Goal: Task Accomplishment & Management: Complete application form

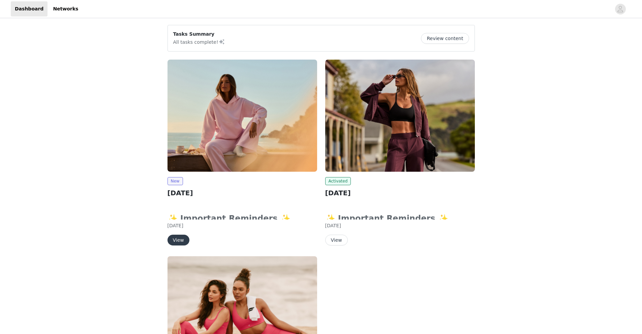
click at [180, 238] on button "View" at bounding box center [178, 240] width 22 height 11
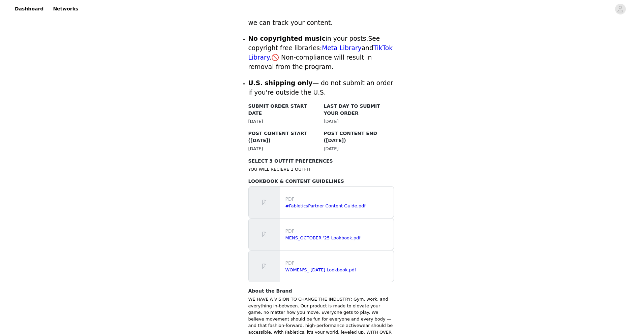
scroll to position [287, 0]
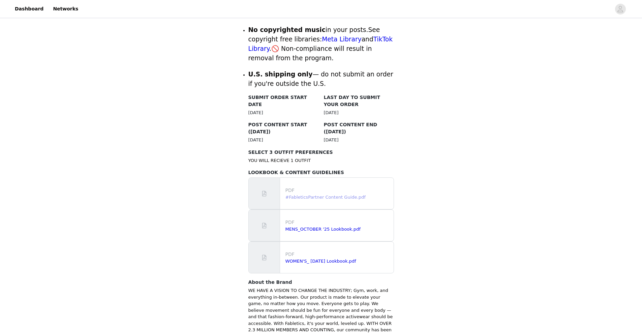
click at [346, 195] on link "#FableticsPartner Content Guide.pdf" at bounding box center [325, 197] width 80 height 5
click at [309, 245] on link "WOMEN'S_ [DATE] Lookbook.pdf" at bounding box center [320, 261] width 71 height 5
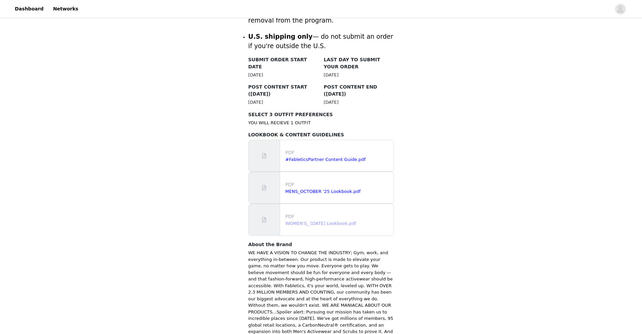
scroll to position [362, 0]
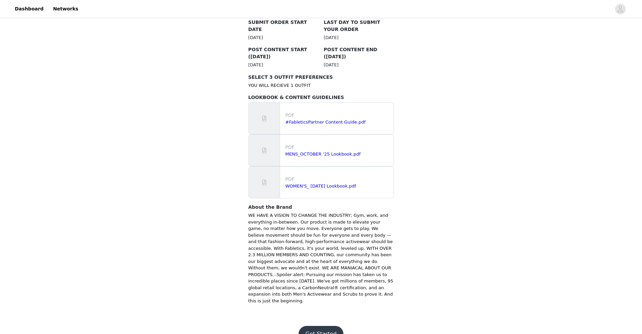
click at [325, 245] on button "Get Started" at bounding box center [320, 334] width 45 height 16
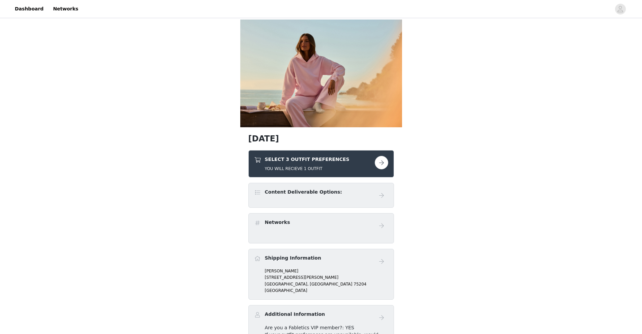
click at [383, 165] on button "button" at bounding box center [381, 162] width 13 height 13
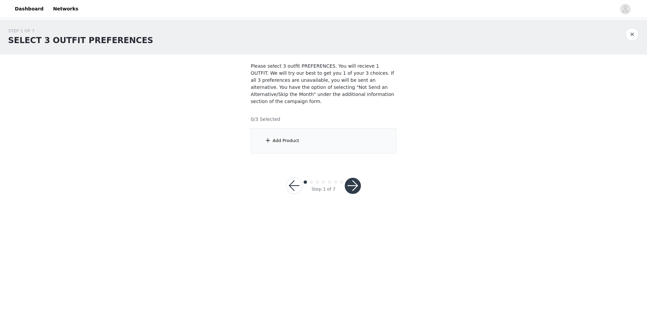
click at [338, 143] on div "Add Product" at bounding box center [324, 140] width 146 height 25
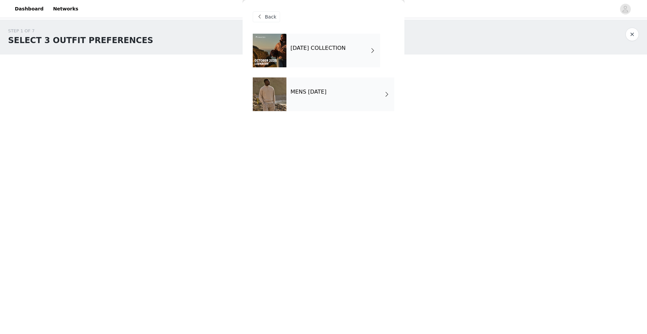
click at [329, 56] on div "[DATE] COLLECTION" at bounding box center [333, 51] width 94 height 34
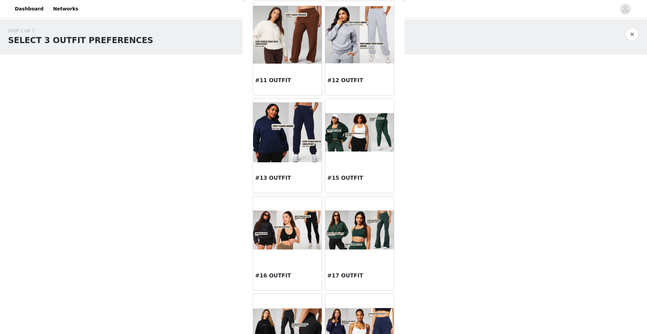
scroll to position [444, 0]
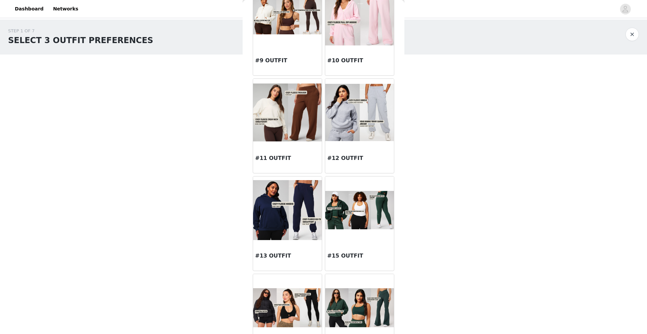
click at [361, 35] on img at bounding box center [359, 14] width 69 height 61
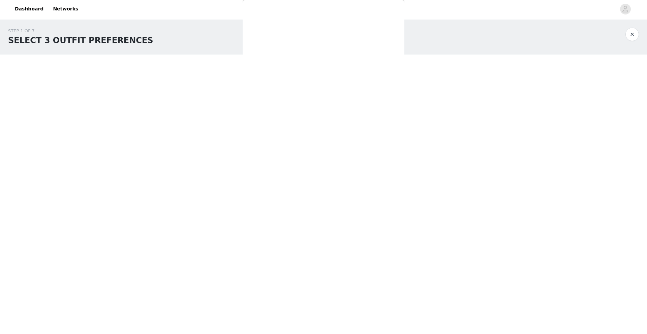
scroll to position [0, 0]
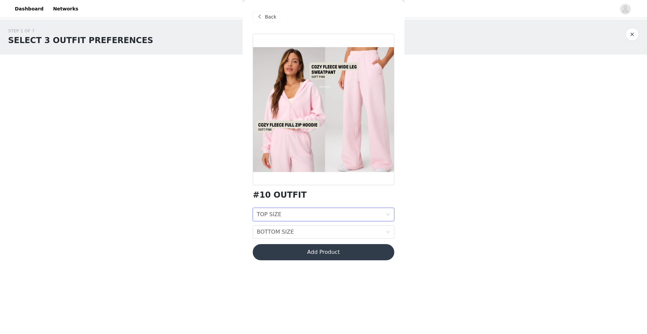
click at [333, 212] on div "TOP SIZE TOP SIZE" at bounding box center [321, 214] width 129 height 13
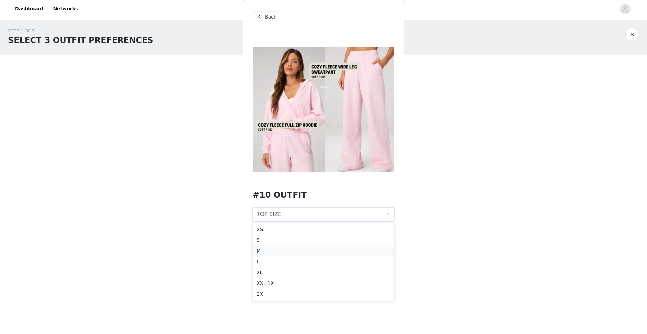
click at [289, 245] on div "M" at bounding box center [323, 250] width 133 height 7
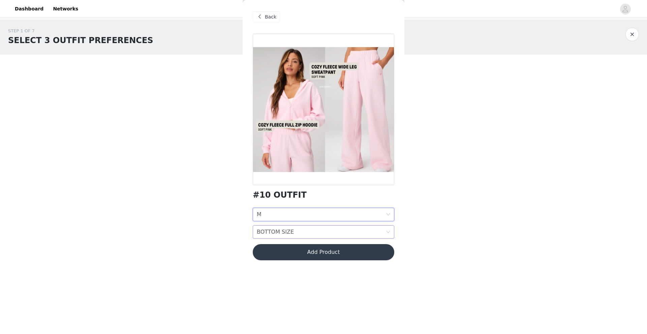
click at [290, 232] on div "BOTTOM SIZE" at bounding box center [275, 232] width 37 height 13
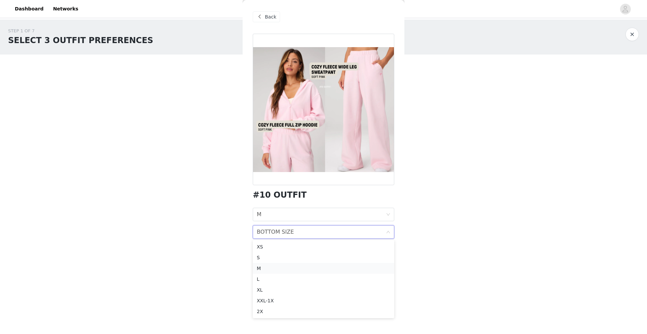
click at [278, 245] on div "M" at bounding box center [323, 268] width 133 height 7
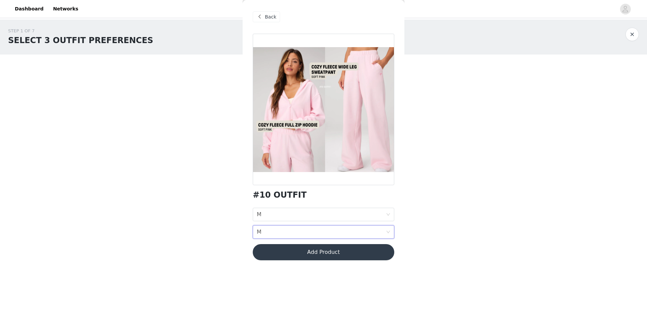
click at [313, 245] on button "Add Product" at bounding box center [323, 252] width 141 height 16
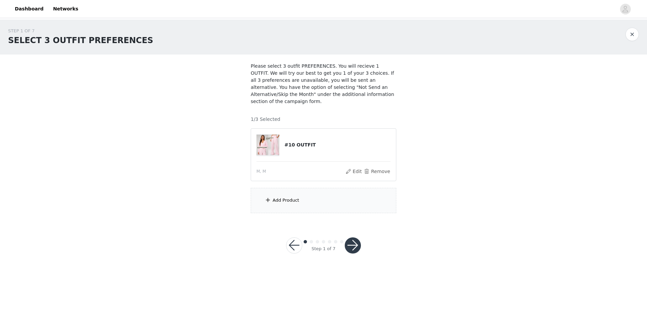
click at [309, 204] on div "Add Product" at bounding box center [324, 200] width 146 height 25
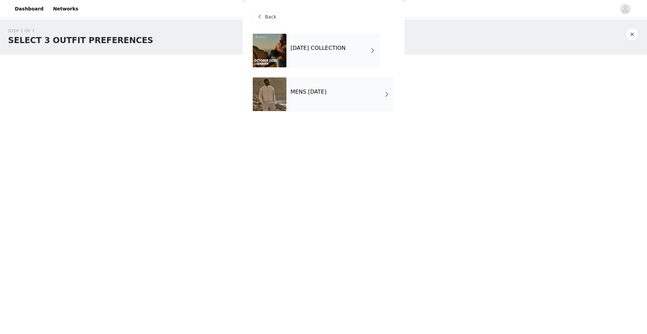
click at [317, 50] on h4 "[DATE] COLLECTION" at bounding box center [317, 48] width 55 height 6
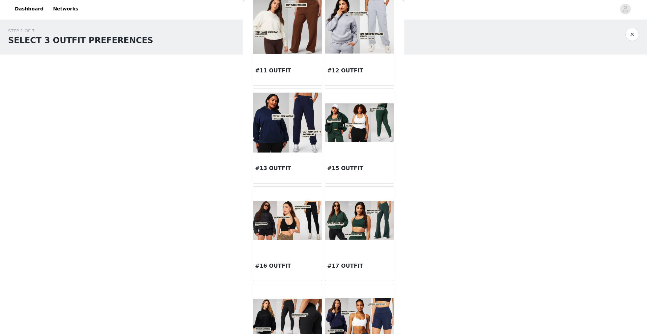
scroll to position [675, 0]
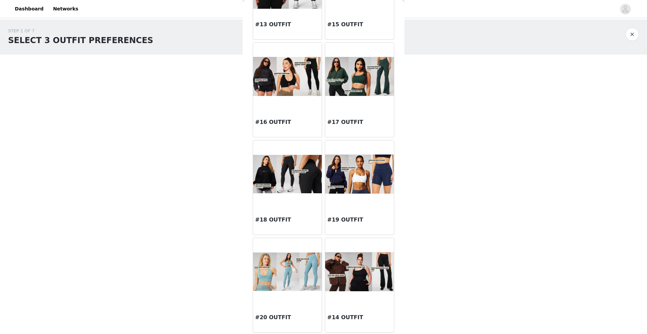
click at [348, 245] on img at bounding box center [359, 271] width 69 height 39
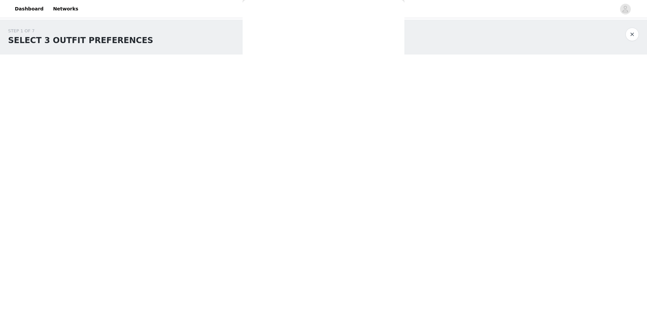
scroll to position [0, 0]
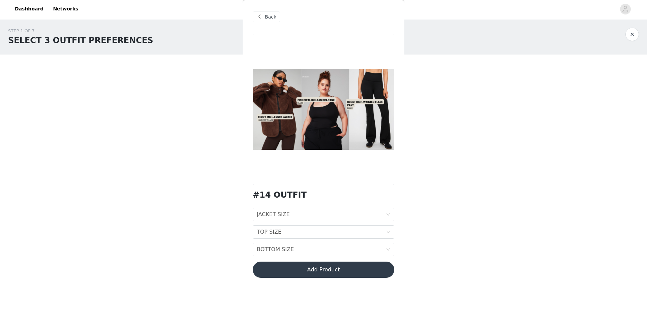
click at [278, 17] on div "Back" at bounding box center [266, 16] width 27 height 11
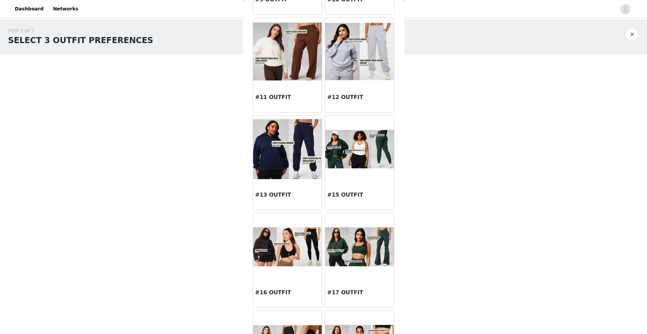
scroll to position [496, 0]
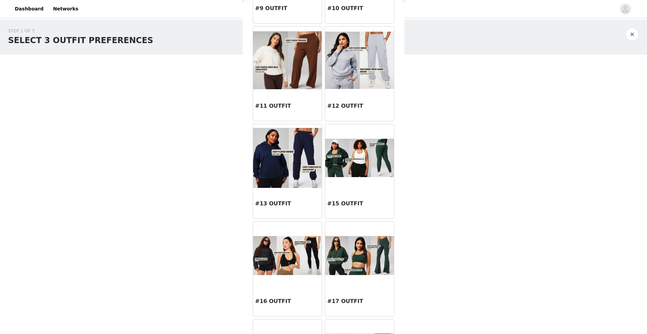
click at [412, 233] on div "STEP 1 OF 7 SELECT 3 OUTFIT PREFERENCES Please select 3 outfit PREFERENCES. You…" at bounding box center [323, 145] width 647 height 250
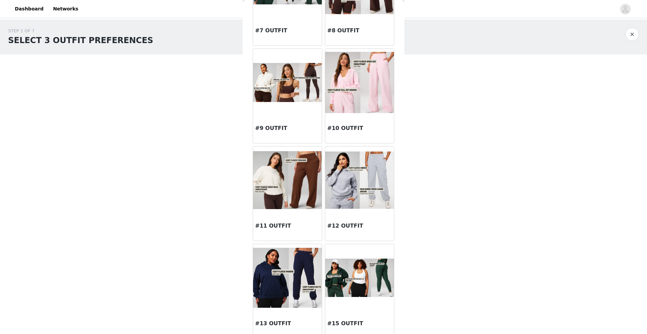
scroll to position [358, 0]
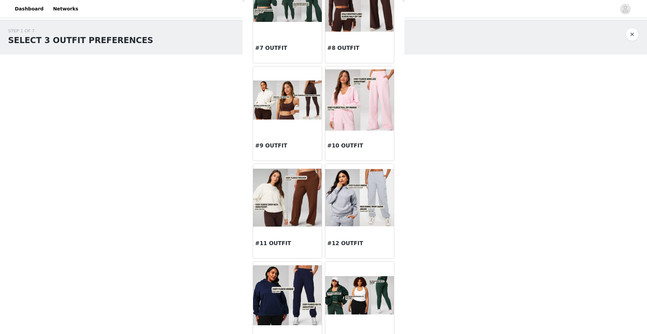
click at [291, 101] on img at bounding box center [287, 100] width 69 height 39
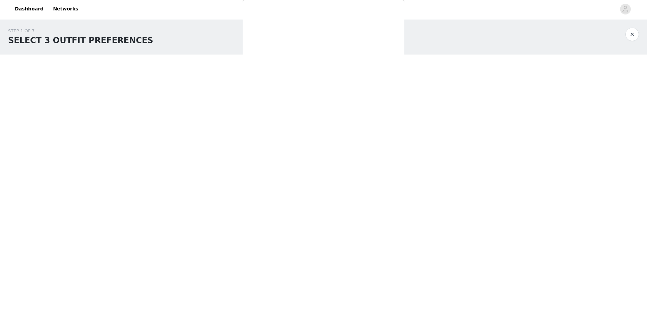
scroll to position [0, 0]
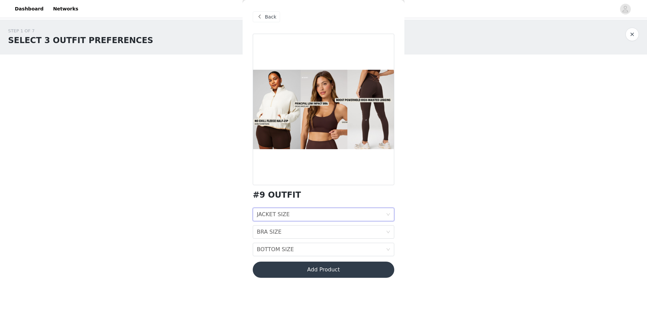
click at [298, 212] on div "JACKET SIZE JACKET SIZE" at bounding box center [321, 214] width 129 height 13
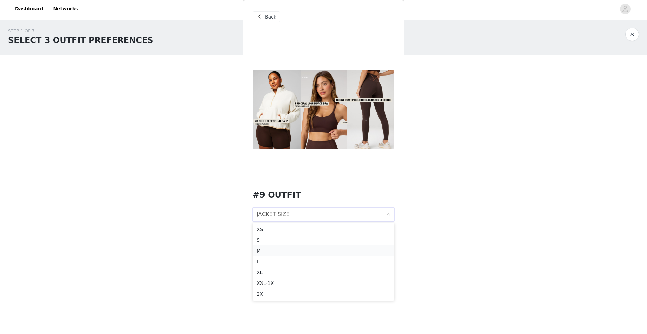
click at [289, 245] on div "M" at bounding box center [323, 250] width 133 height 7
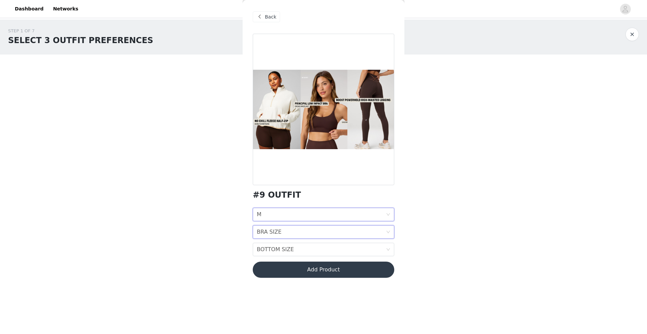
click at [286, 235] on div "BRA SIZE BRA SIZE" at bounding box center [321, 232] width 129 height 13
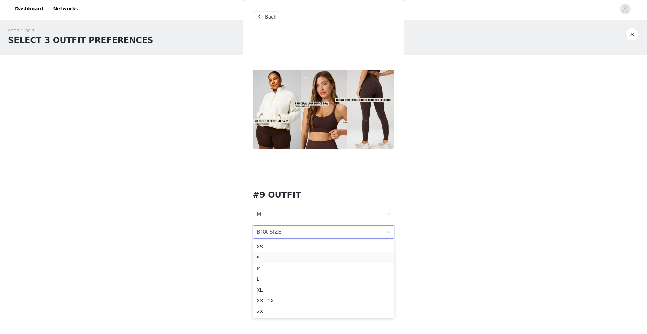
click at [280, 245] on div "S" at bounding box center [323, 257] width 133 height 7
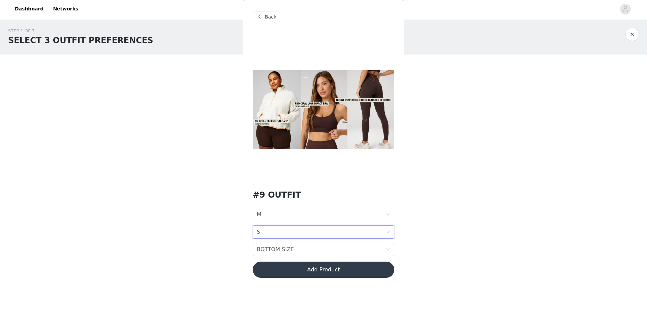
click at [279, 245] on div "BOTTOM SIZE" at bounding box center [275, 249] width 37 height 13
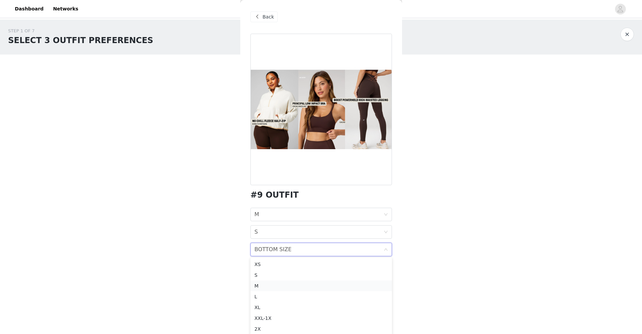
click at [263, 245] on div "M" at bounding box center [320, 285] width 133 height 7
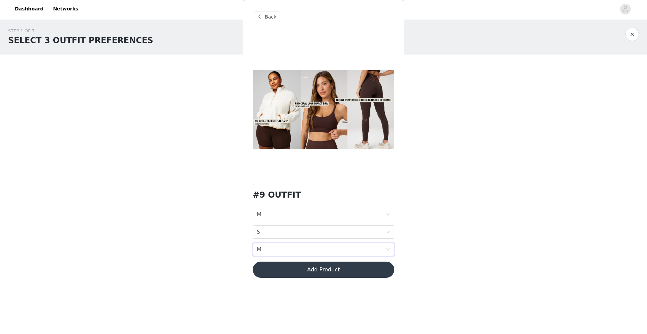
click at [267, 21] on div "Back" at bounding box center [266, 16] width 27 height 11
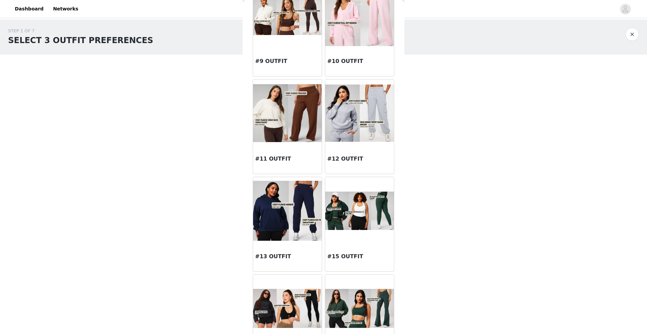
scroll to position [361, 0]
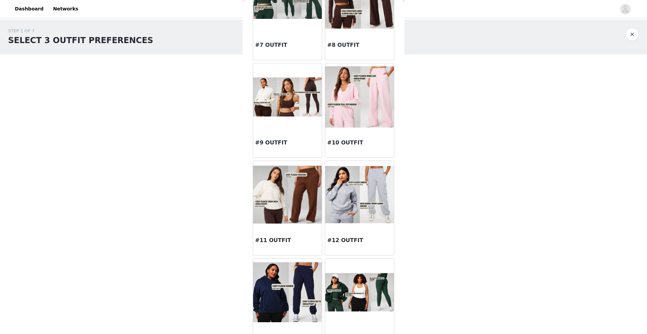
click at [283, 194] on img at bounding box center [287, 195] width 69 height 58
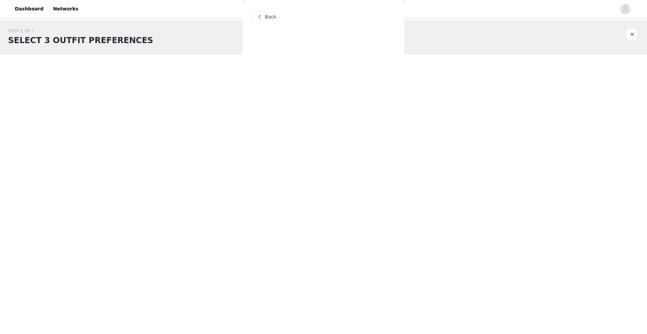
scroll to position [0, 0]
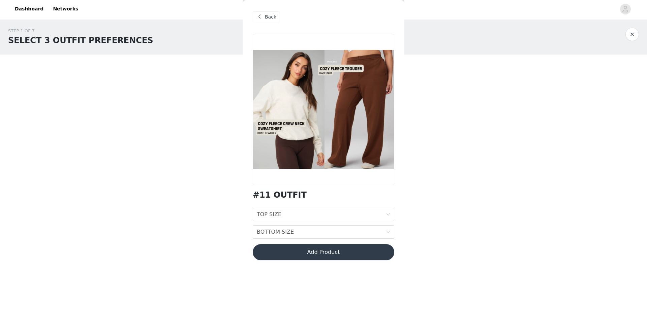
click at [262, 19] on span at bounding box center [259, 17] width 8 height 8
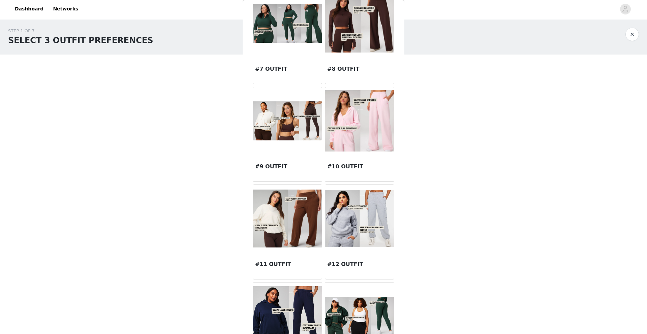
scroll to position [481, 0]
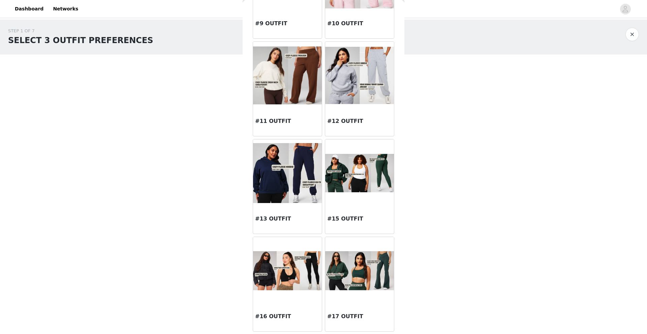
click at [284, 169] on img at bounding box center [287, 173] width 69 height 60
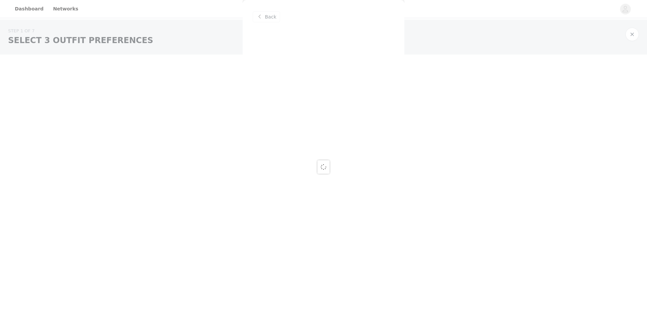
scroll to position [0, 0]
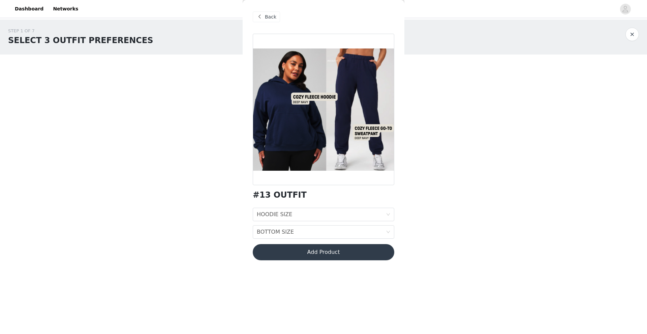
click at [262, 18] on span at bounding box center [259, 17] width 8 height 8
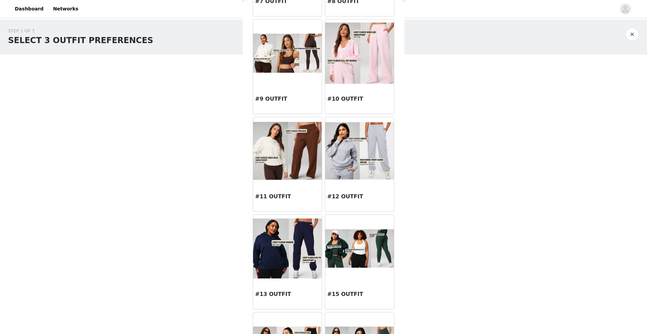
scroll to position [483, 0]
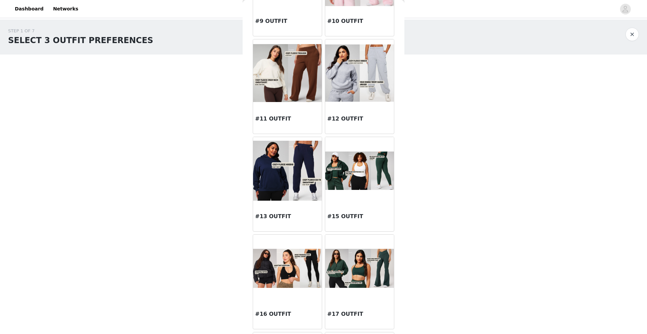
click at [353, 176] on img at bounding box center [359, 171] width 69 height 39
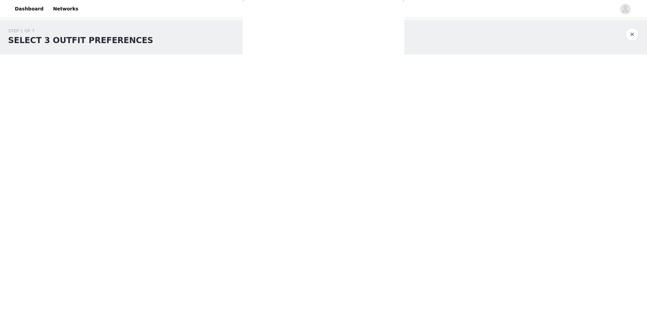
scroll to position [0, 0]
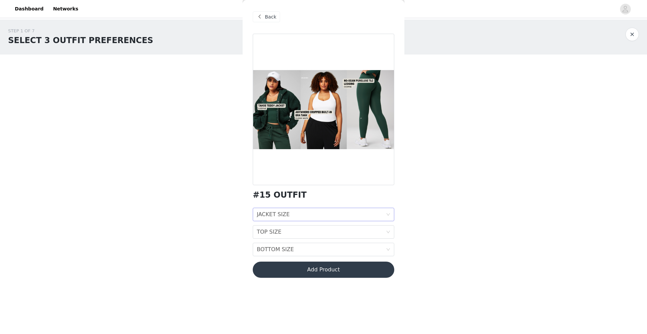
click at [377, 213] on div "JACKET SIZE JACKET SIZE" at bounding box center [321, 214] width 129 height 13
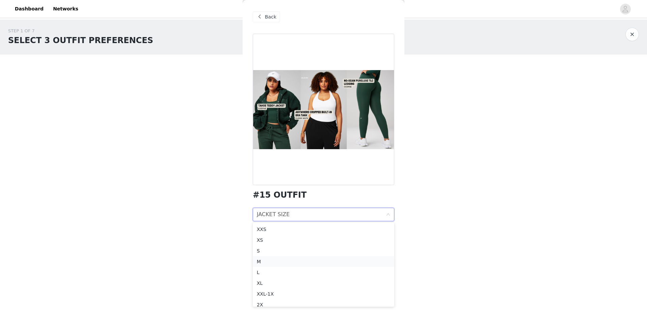
click at [296, 245] on div "M" at bounding box center [323, 261] width 133 height 7
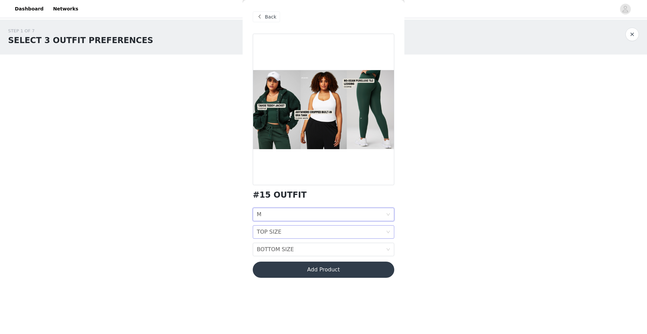
click at [305, 231] on div "TOP SIZE TOP SIZE" at bounding box center [321, 232] width 129 height 13
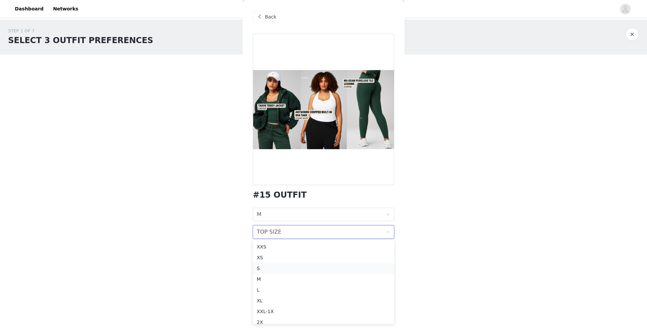
click at [279, 245] on div "S" at bounding box center [323, 268] width 133 height 7
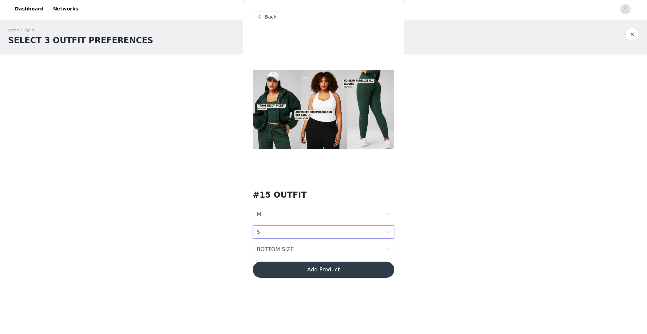
click at [295, 244] on div "BOTTOM SIZE BOTTOM SIZE" at bounding box center [321, 249] width 129 height 13
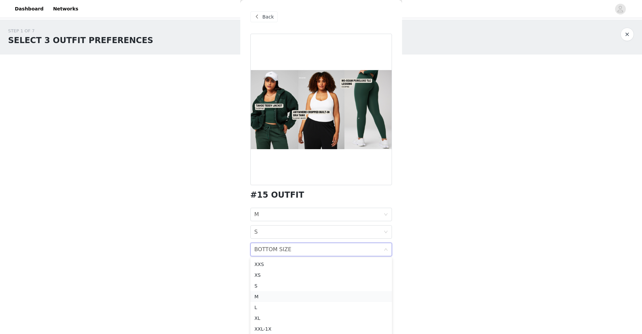
click at [263, 245] on div "M" at bounding box center [320, 296] width 133 height 7
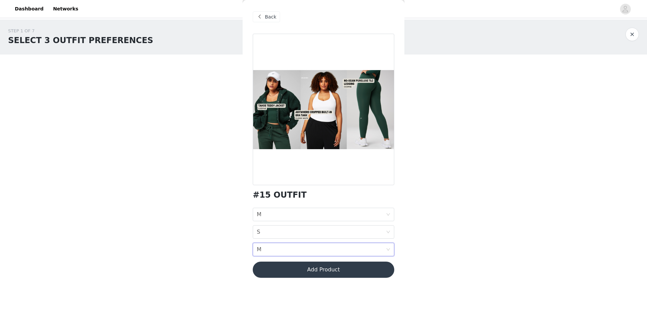
click at [365, 245] on button "Add Product" at bounding box center [323, 270] width 141 height 16
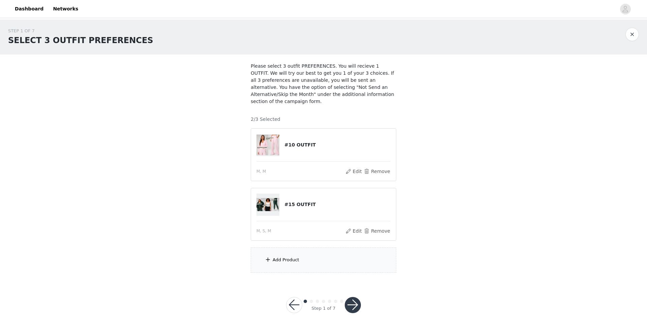
click at [334, 245] on div "Add Product" at bounding box center [324, 260] width 146 height 25
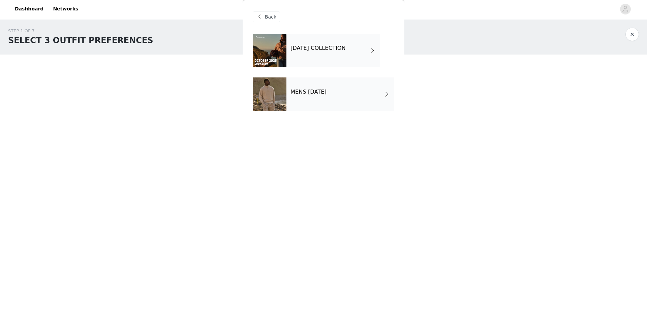
click at [329, 55] on div "[DATE] COLLECTION" at bounding box center [333, 51] width 94 height 34
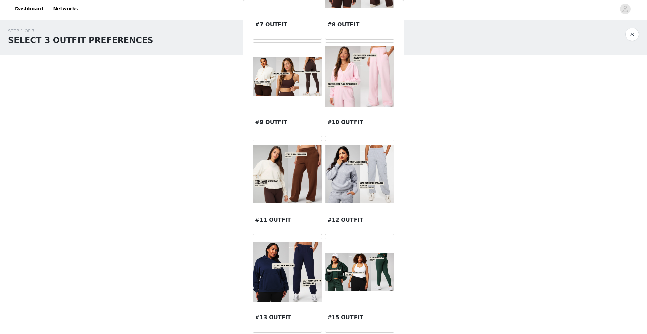
scroll to position [357, 0]
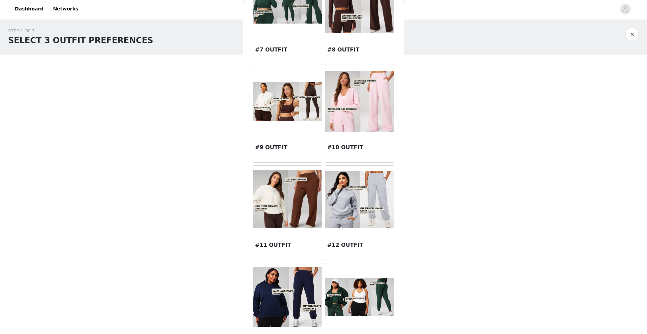
click at [292, 112] on img at bounding box center [287, 101] width 69 height 39
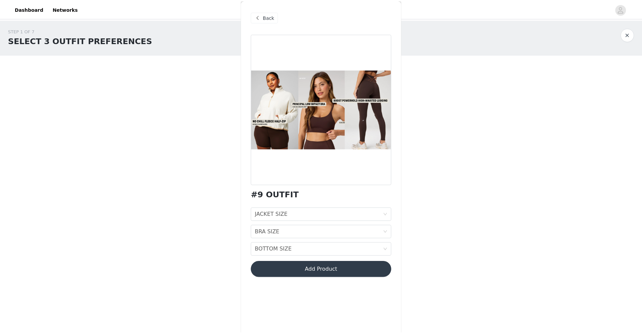
scroll to position [0, 0]
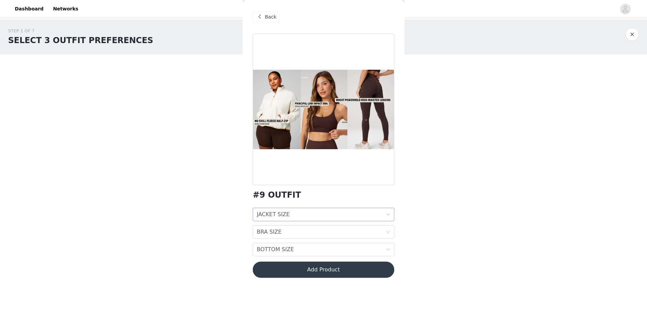
click at [289, 218] on div "JACKET SIZE JACKET SIZE" at bounding box center [321, 214] width 129 height 13
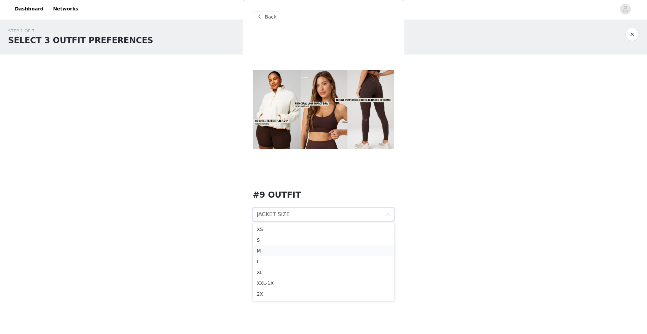
click at [264, 245] on div "M" at bounding box center [323, 250] width 133 height 7
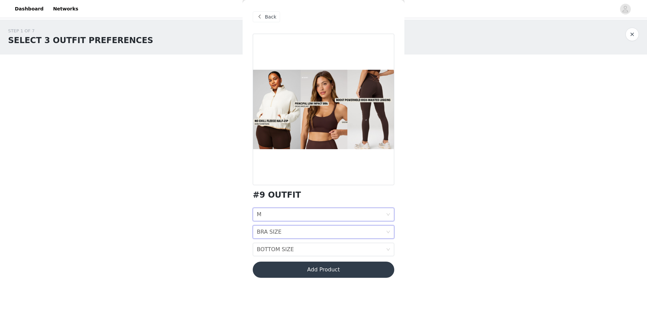
click at [272, 234] on div "BRA SIZE" at bounding box center [269, 232] width 25 height 13
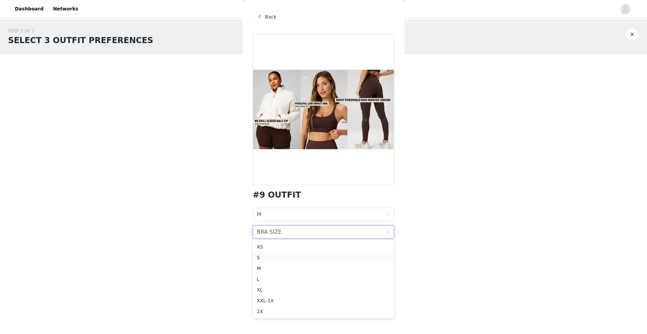
click at [271, 245] on div "S" at bounding box center [323, 257] width 133 height 7
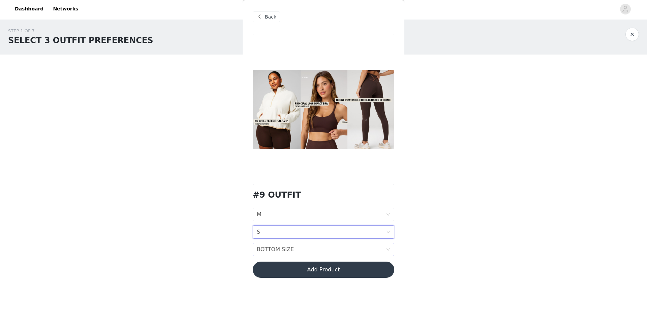
click at [273, 245] on div "BOTTOM SIZE" at bounding box center [275, 249] width 37 height 13
click at [279, 191] on div "M" at bounding box center [323, 191] width 133 height 7
click at [417, 41] on div "STEP 1 OF 7 SELECT 3 OUTFIT PREFERENCES" at bounding box center [323, 37] width 631 height 19
click at [417, 37] on button "button" at bounding box center [631, 34] width 13 height 13
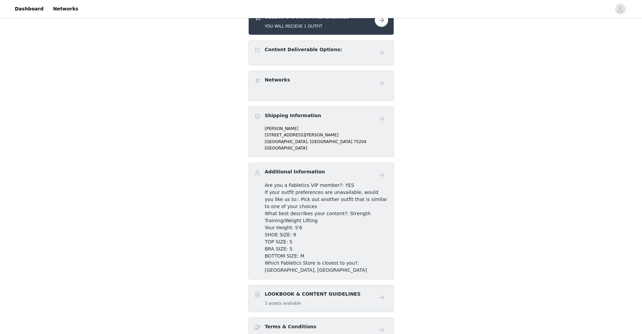
scroll to position [3, 0]
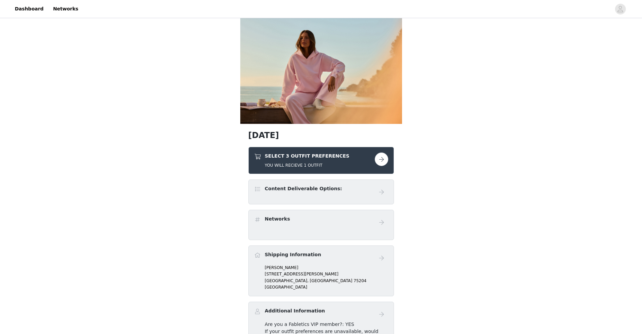
click at [379, 161] on button "button" at bounding box center [381, 159] width 13 height 13
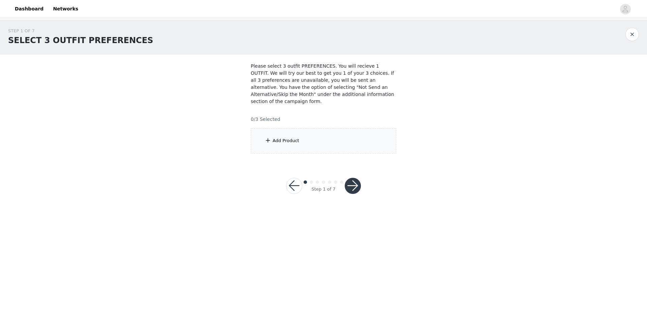
click at [332, 140] on div "Add Product" at bounding box center [324, 140] width 146 height 25
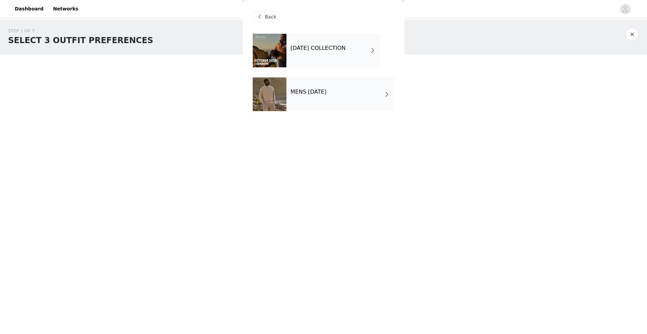
click at [343, 60] on div "[DATE] COLLECTION" at bounding box center [333, 51] width 94 height 34
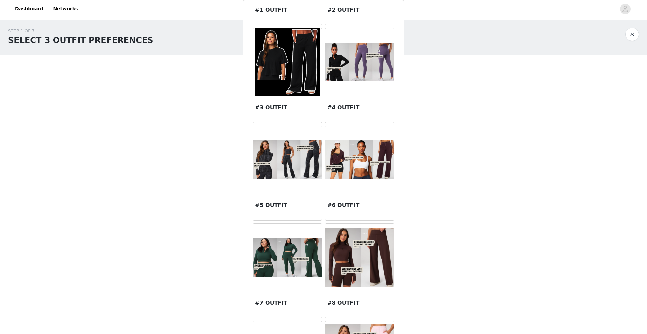
scroll to position [256, 0]
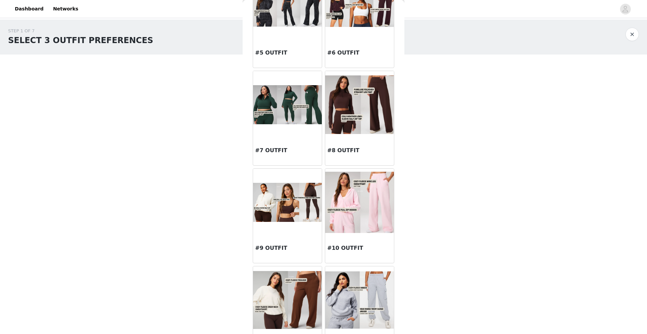
click at [352, 205] on img at bounding box center [359, 202] width 69 height 61
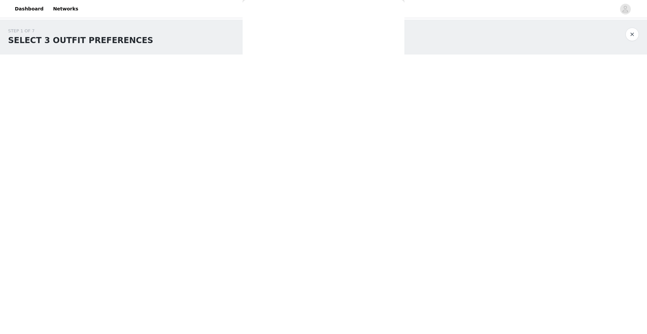
scroll to position [0, 0]
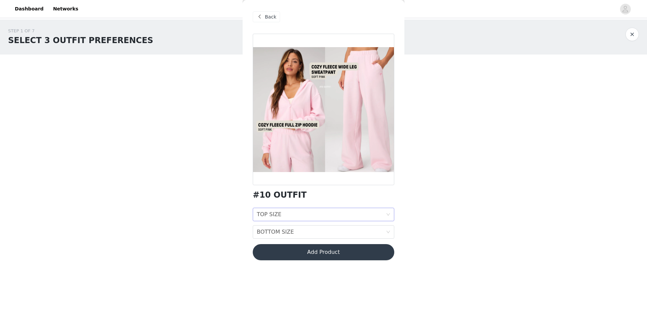
click at [327, 210] on div "TOP SIZE TOP SIZE" at bounding box center [321, 214] width 129 height 13
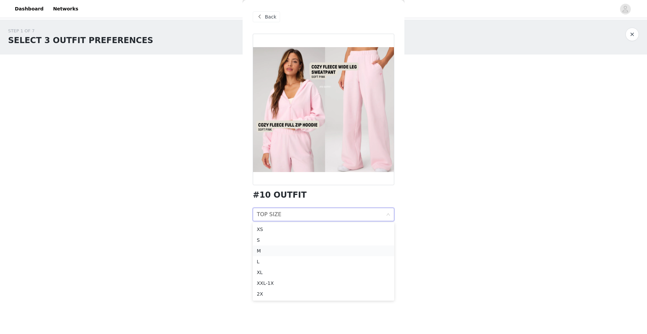
click at [283, 245] on div "M" at bounding box center [323, 250] width 133 height 7
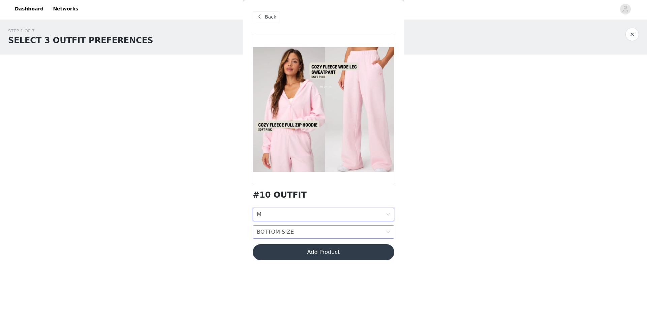
click at [291, 233] on div "BOTTOM SIZE" at bounding box center [275, 232] width 37 height 13
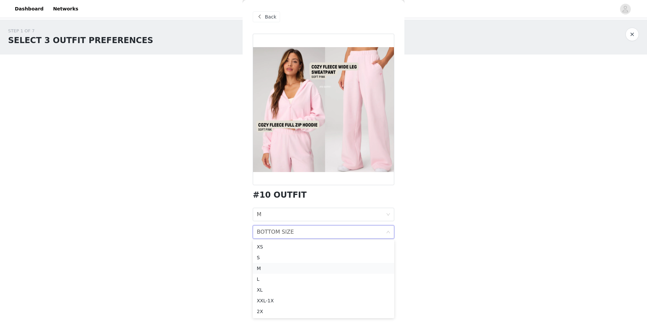
click at [272, 245] on div "M" at bounding box center [323, 268] width 133 height 7
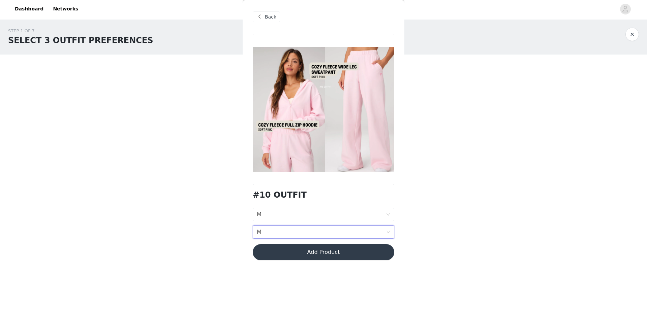
click at [306, 245] on button "Add Product" at bounding box center [323, 252] width 141 height 16
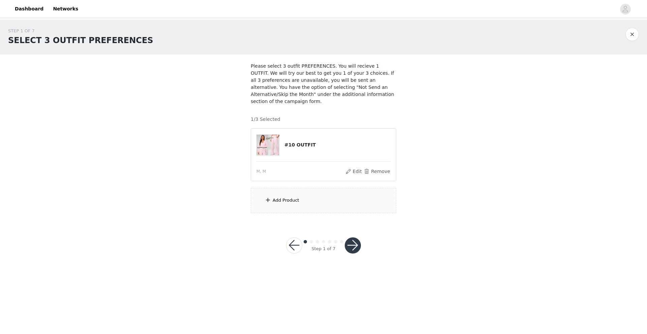
click at [304, 203] on div "Add Product" at bounding box center [324, 200] width 146 height 25
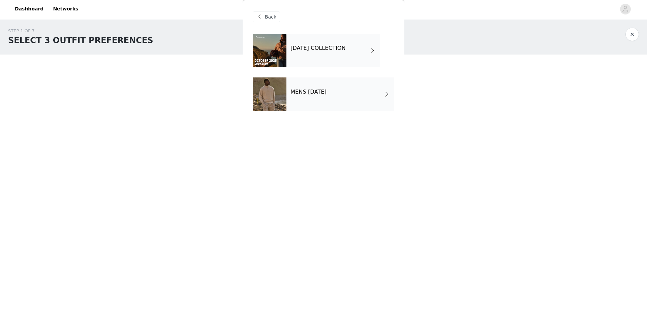
click at [326, 56] on div "[DATE] COLLECTION" at bounding box center [333, 51] width 94 height 34
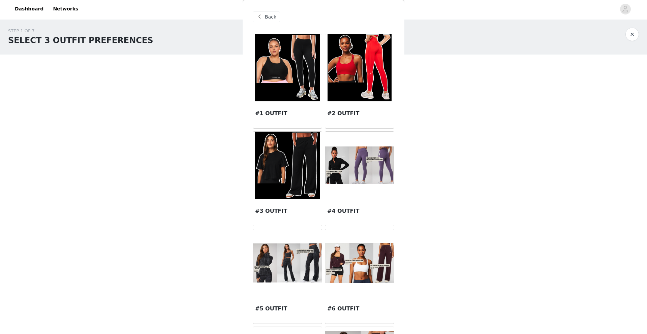
click at [275, 14] on span "Back" at bounding box center [270, 16] width 11 height 7
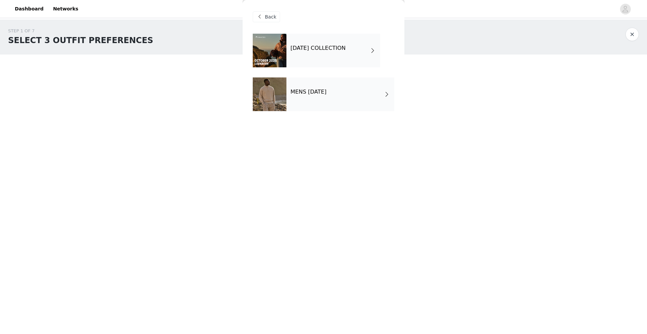
click at [273, 15] on span "Back" at bounding box center [270, 16] width 11 height 7
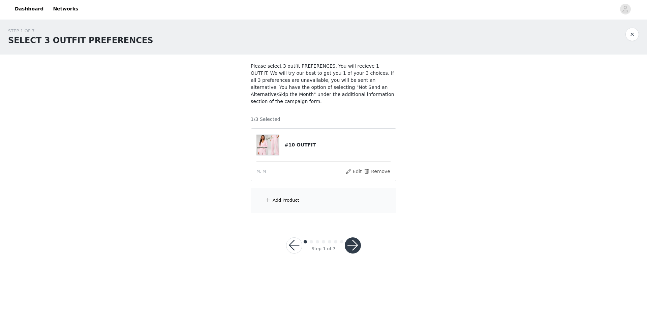
click at [293, 205] on div "Add Product" at bounding box center [324, 200] width 146 height 25
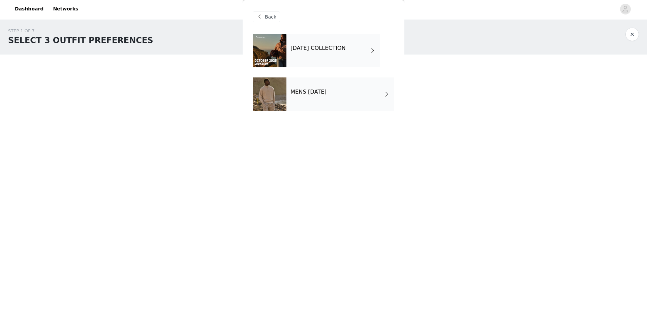
click at [306, 52] on div "[DATE] COLLECTION" at bounding box center [333, 51] width 94 height 34
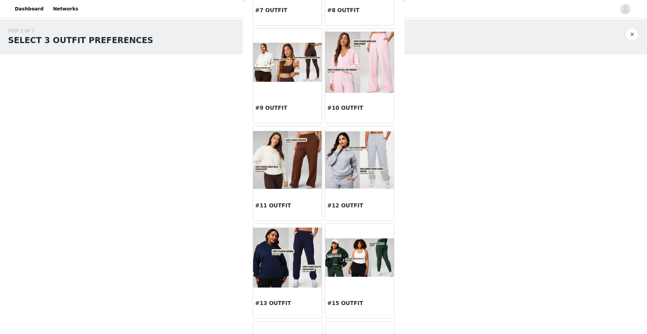
scroll to position [574, 0]
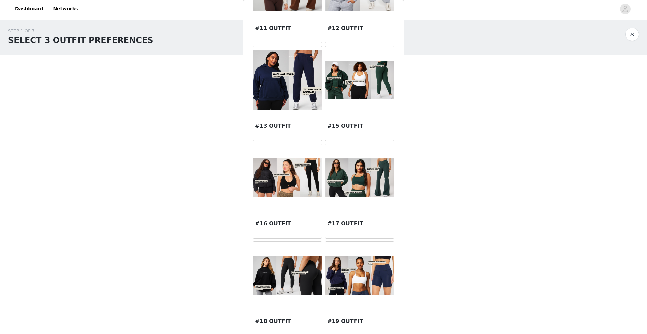
click at [347, 123] on h3 "#15 OUTFIT" at bounding box center [359, 126] width 65 height 8
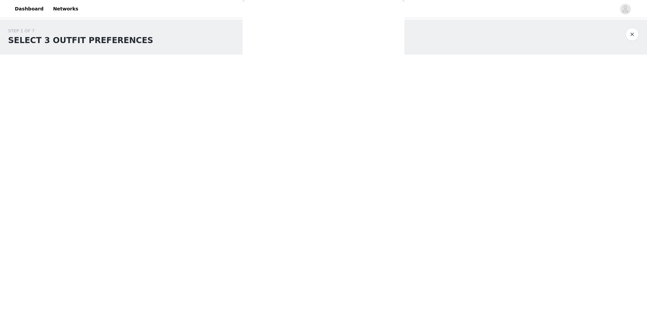
scroll to position [0, 0]
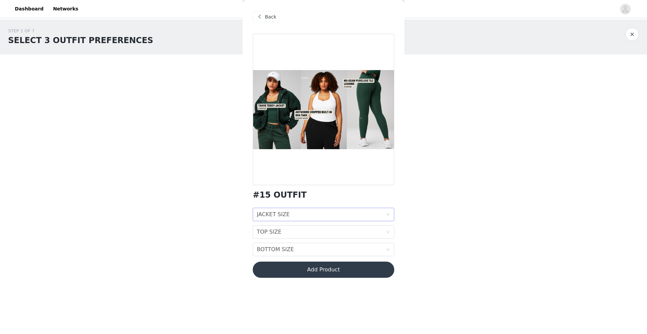
click at [307, 213] on div "JACKET SIZE JACKET SIZE" at bounding box center [321, 214] width 129 height 13
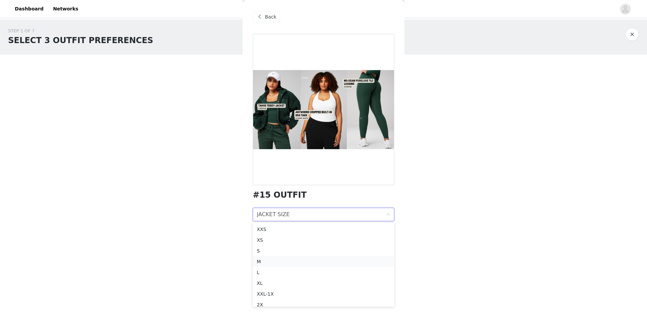
click at [276, 245] on div "M" at bounding box center [323, 261] width 133 height 7
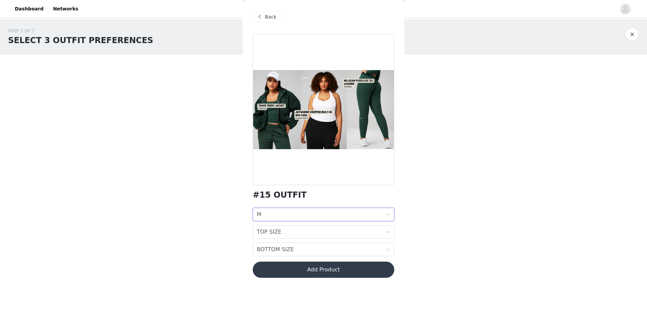
click at [280, 239] on div "JACKET SIZE M TOP SIZE TOP SIZE BOTTOM SIZE BOTTOM SIZE" at bounding box center [323, 232] width 141 height 49
click at [280, 234] on div "TOP SIZE" at bounding box center [269, 232] width 25 height 13
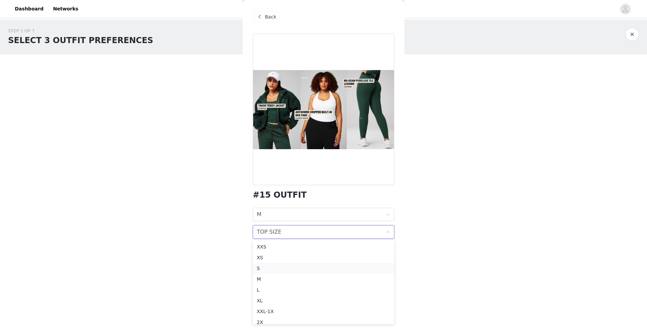
click at [273, 245] on div "S" at bounding box center [323, 268] width 133 height 7
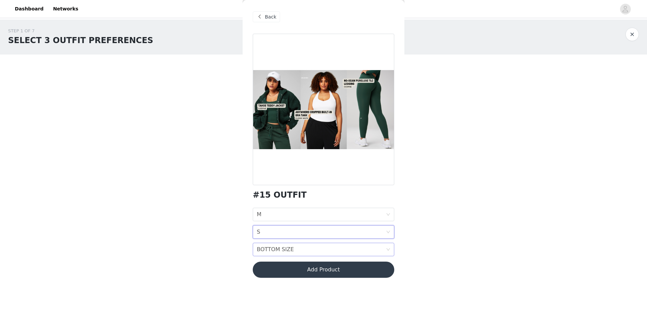
click at [274, 245] on div "BOTTOM SIZE" at bounding box center [275, 249] width 37 height 13
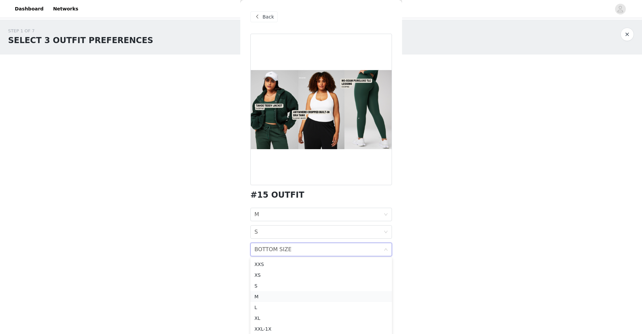
click at [271, 245] on div "M" at bounding box center [320, 296] width 133 height 7
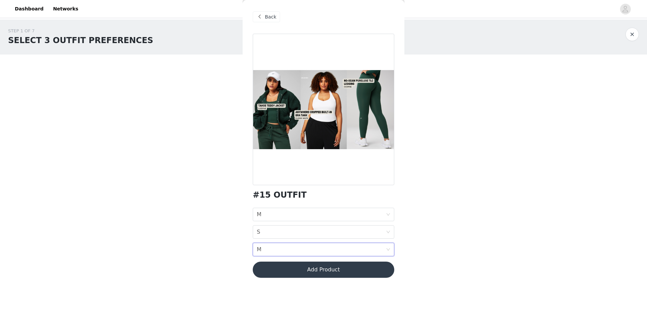
click at [312, 245] on button "Add Product" at bounding box center [323, 270] width 141 height 16
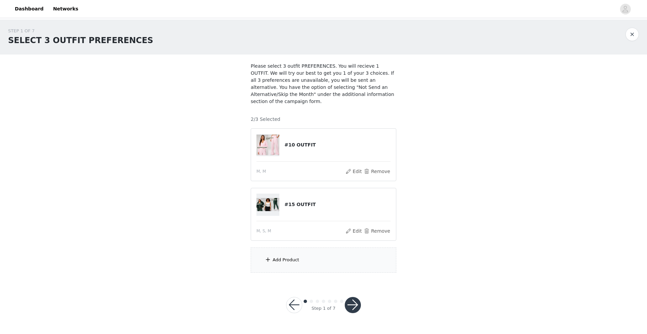
click at [306, 245] on div "Add Product" at bounding box center [324, 260] width 146 height 25
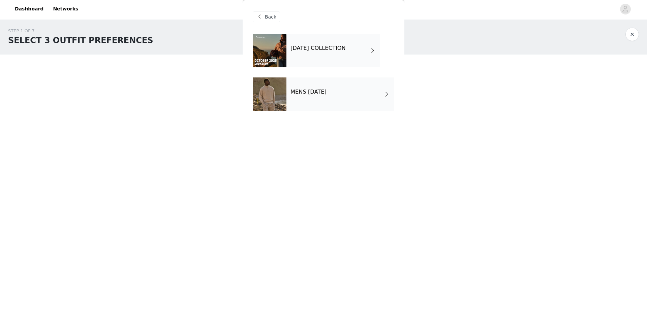
click at [346, 46] on h4 "[DATE] COLLECTION" at bounding box center [317, 48] width 55 height 6
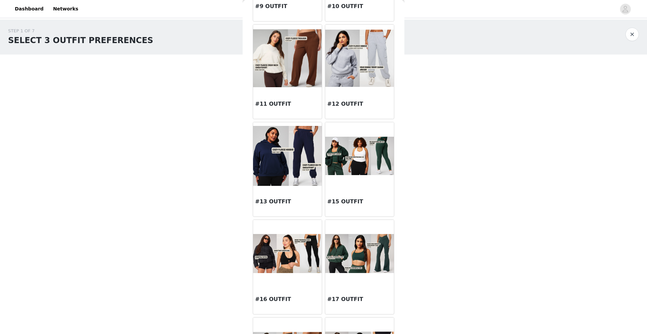
scroll to position [390, 0]
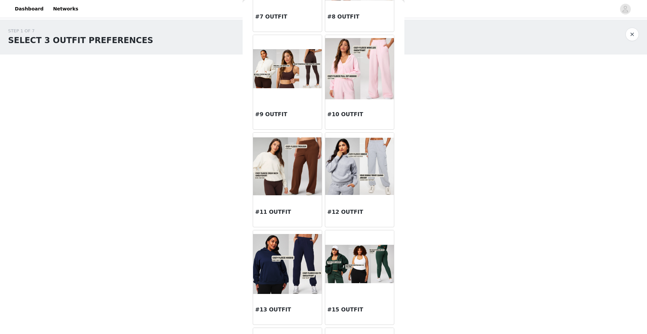
click at [305, 77] on img at bounding box center [287, 68] width 69 height 39
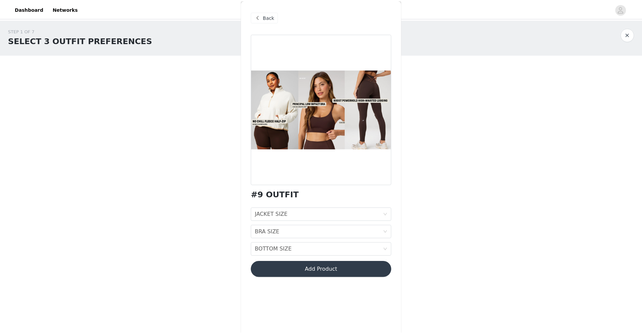
scroll to position [0, 0]
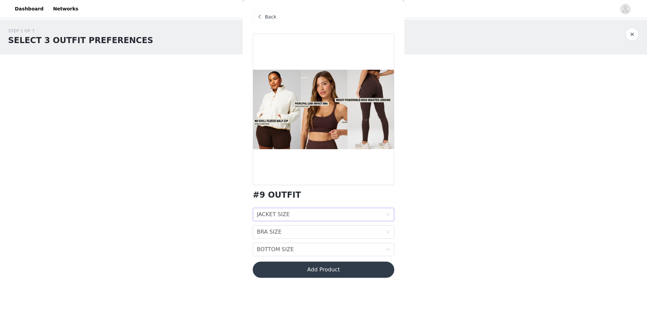
click at [315, 215] on div "JACKET SIZE JACKET SIZE" at bounding box center [321, 214] width 129 height 13
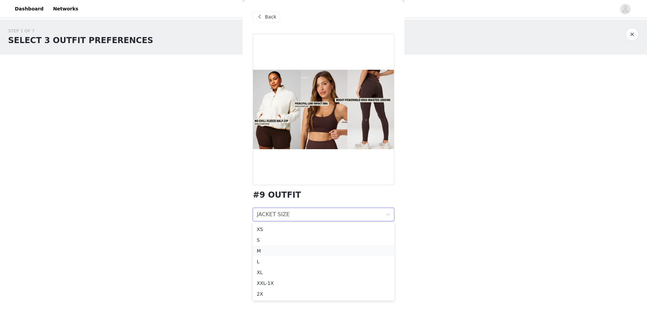
click at [281, 245] on div "M" at bounding box center [323, 250] width 133 height 7
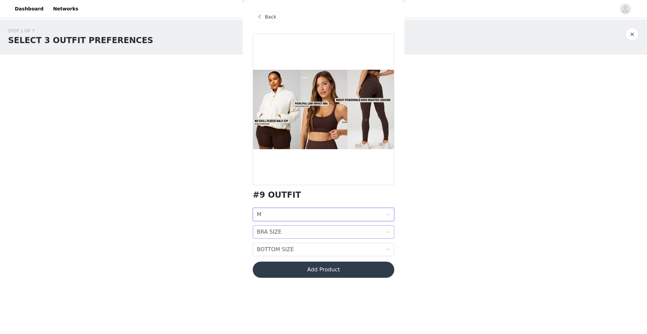
click at [282, 230] on div "BRA SIZE BRA SIZE" at bounding box center [321, 232] width 129 height 13
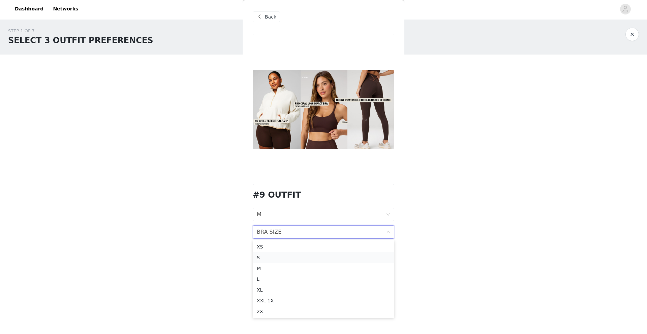
click at [275, 245] on div "S" at bounding box center [323, 257] width 133 height 7
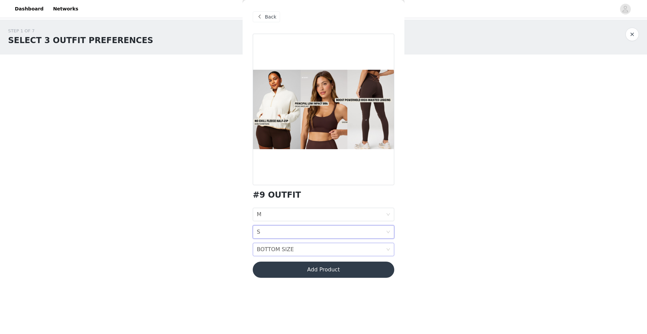
click at [279, 245] on div "BOTTOM SIZE" at bounding box center [275, 249] width 37 height 13
click at [279, 188] on div "M" at bounding box center [323, 191] width 133 height 7
click at [326, 245] on button "Add Product" at bounding box center [323, 270] width 141 height 16
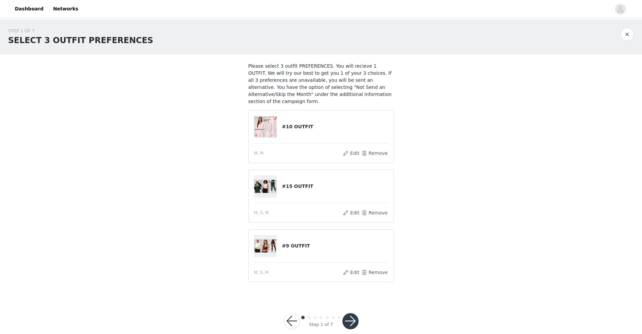
click at [355, 245] on button "button" at bounding box center [350, 321] width 16 height 16
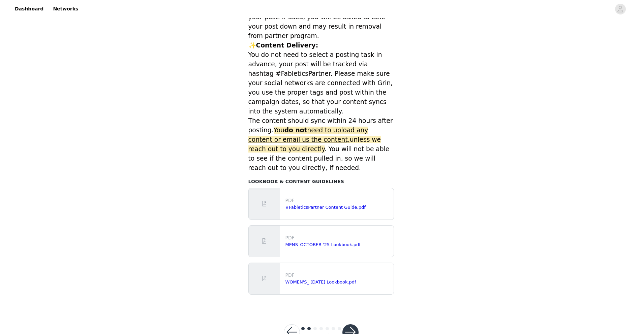
scroll to position [240, 0]
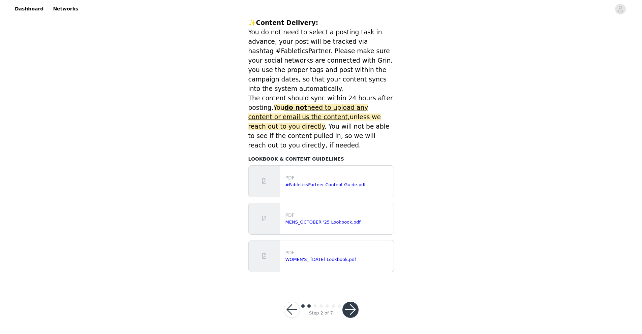
click at [355, 245] on button "button" at bounding box center [350, 310] width 16 height 16
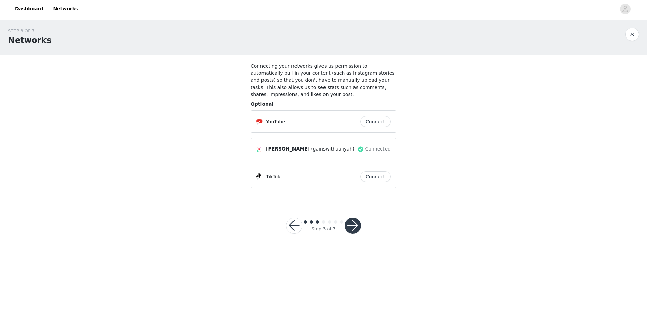
click at [356, 226] on button "button" at bounding box center [353, 226] width 16 height 16
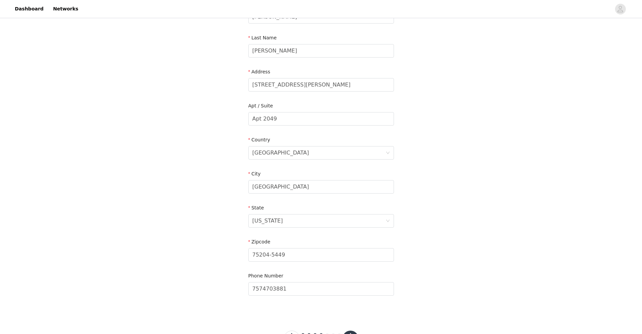
scroll to position [125, 0]
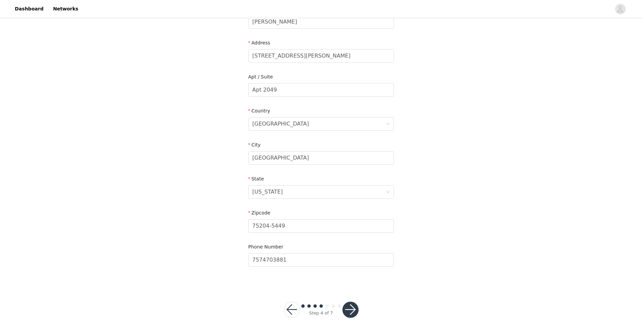
click at [354, 245] on button "button" at bounding box center [350, 310] width 16 height 16
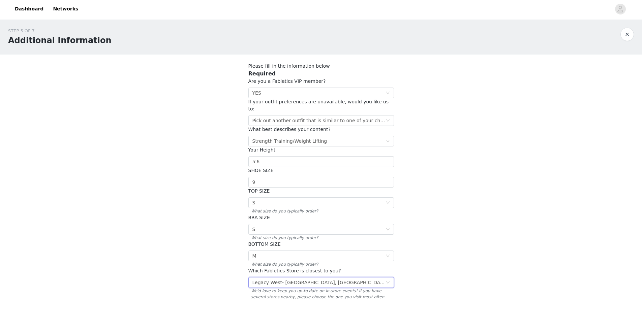
click at [356, 245] on div "Select Legacy West- [GEOGRAPHIC_DATA], [GEOGRAPHIC_DATA]" at bounding box center [318, 283] width 133 height 10
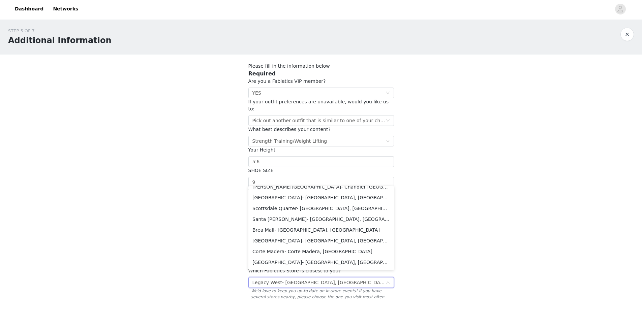
scroll to position [3, 0]
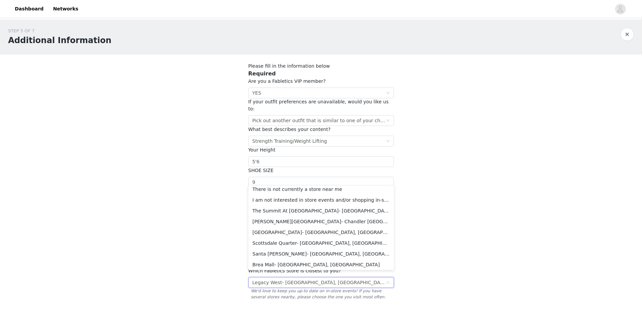
click at [417, 213] on div "STEP 5 OF 7 Additional Information Please fill in the information below Require…" at bounding box center [321, 171] width 642 height 302
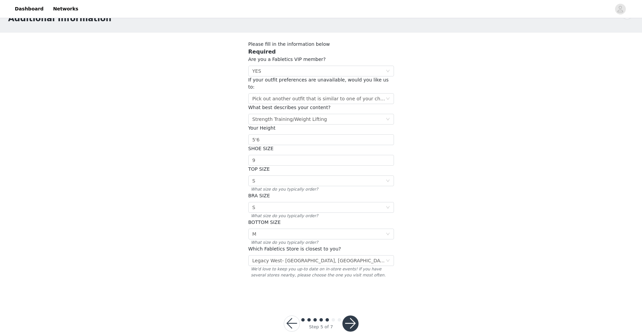
scroll to position [30, 0]
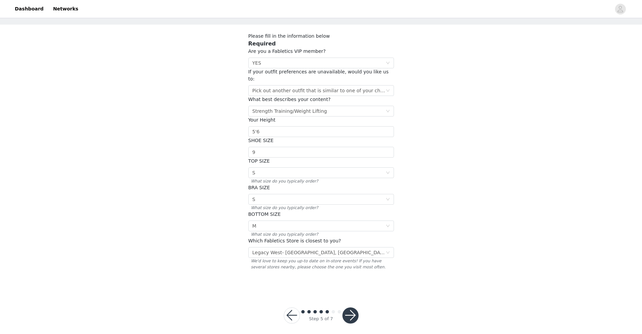
click at [357, 245] on button "button" at bounding box center [350, 316] width 16 height 16
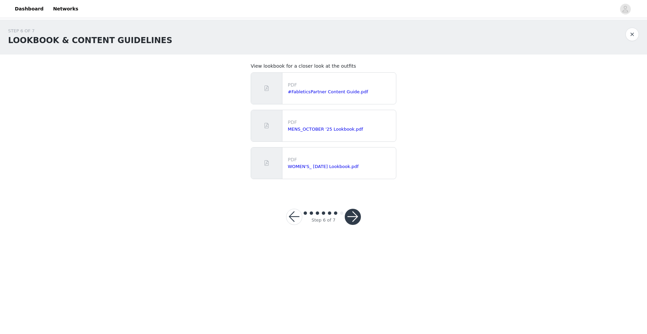
click at [351, 218] on button "button" at bounding box center [353, 217] width 16 height 16
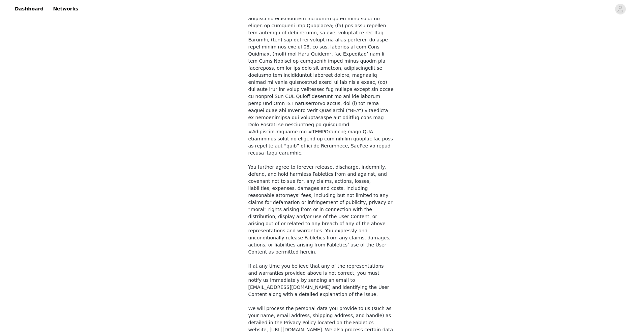
scroll to position [430, 0]
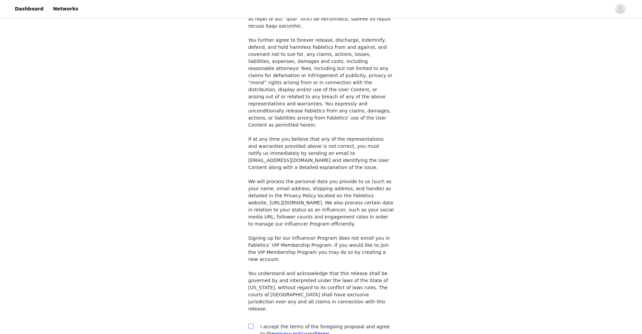
click at [248, 245] on span at bounding box center [250, 326] width 5 height 5
click at [248, 245] on input "checkbox" at bounding box center [250, 326] width 5 height 5
checkbox input "true"
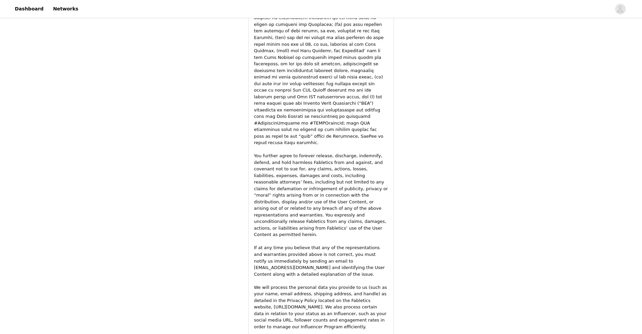
scroll to position [924, 0]
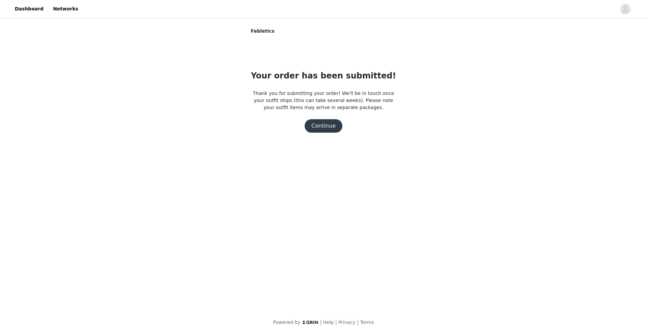
click at [331, 128] on button "Continue" at bounding box center [324, 125] width 38 height 13
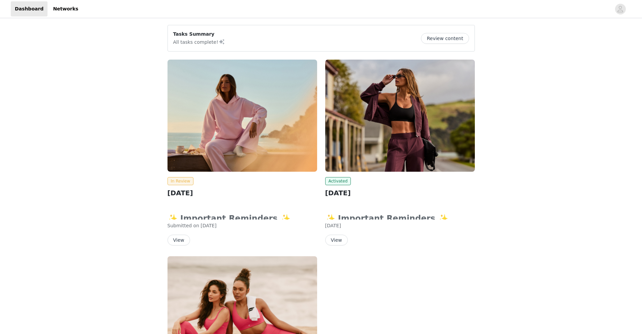
click at [434, 40] on button "Review content" at bounding box center [445, 38] width 48 height 11
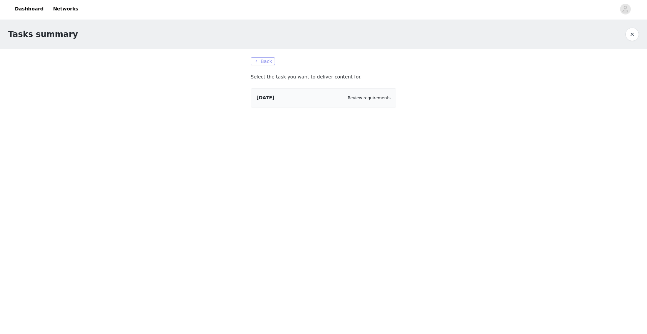
click at [259, 58] on button "Back" at bounding box center [263, 61] width 24 height 8
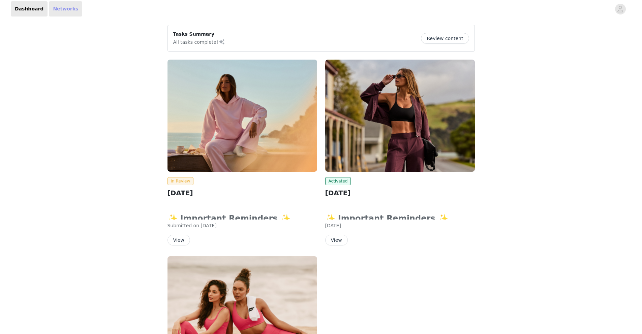
click at [56, 11] on link "Networks" at bounding box center [65, 8] width 33 height 15
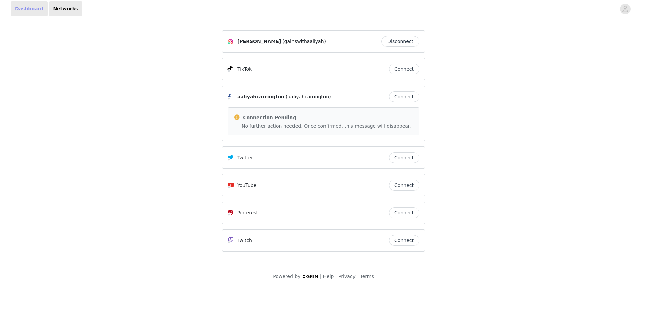
click at [21, 6] on link "Dashboard" at bounding box center [29, 8] width 37 height 15
